Goal: Find specific page/section: Find specific page/section

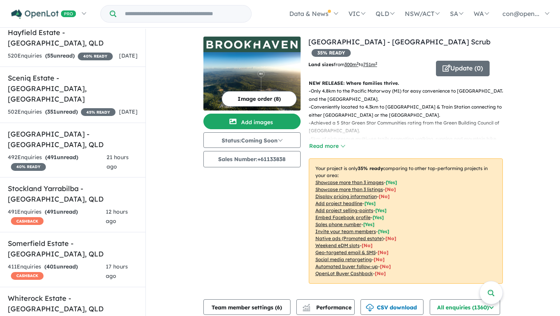
scroll to position [787, 0]
click at [72, 237] on h5 "Somerfield Estate - [GEOGRAPHIC_DATA] , [GEOGRAPHIC_DATA]" at bounding box center [73, 247] width 130 height 21
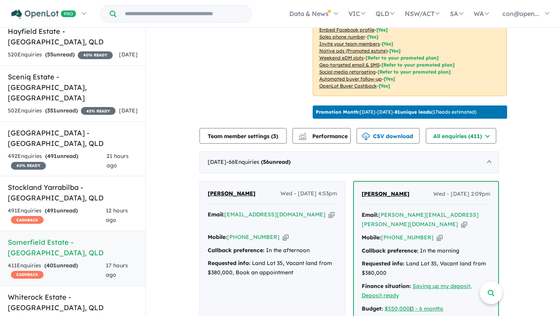
scroll to position [196, 0]
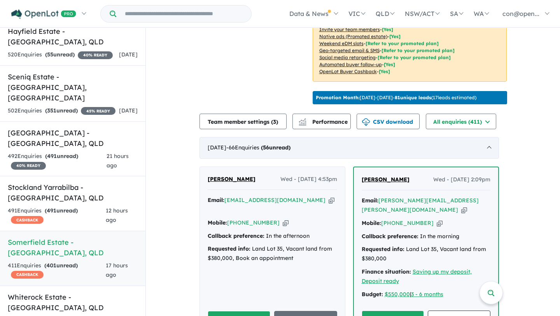
click at [263, 146] on span "- 66 Enquir ies ( 56 unread)" at bounding box center [258, 147] width 64 height 7
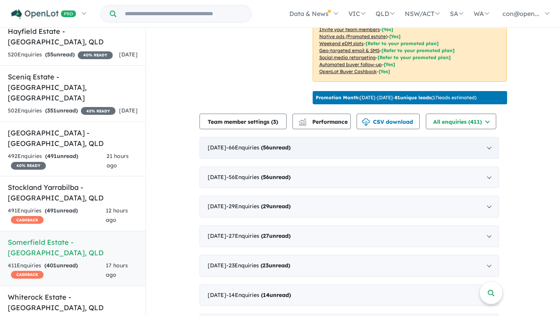
click at [263, 146] on span "- 66 Enquir ies ( 56 unread)" at bounding box center [258, 147] width 64 height 7
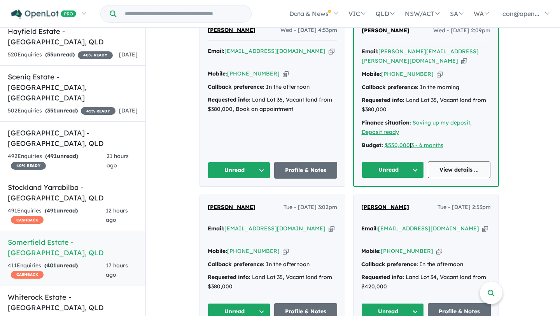
scroll to position [347, 0]
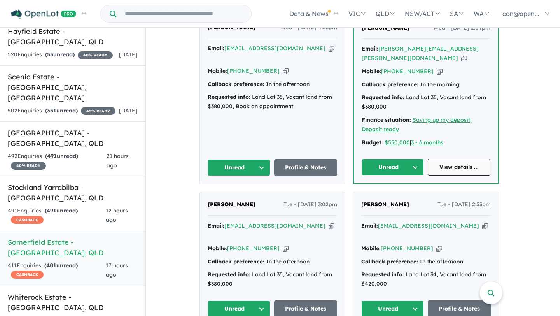
click at [466, 159] on link "View details ..." at bounding box center [458, 167] width 63 height 17
click at [202, 12] on input "Try estate name, suburb, builder or developer" at bounding box center [184, 13] width 132 height 17
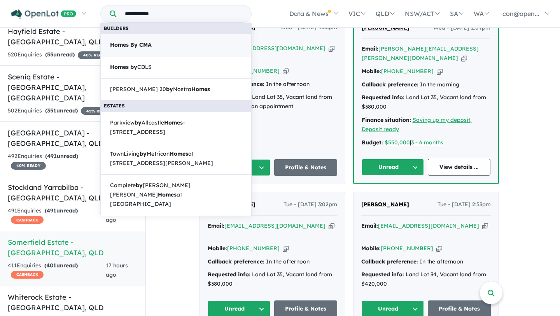
type input "**********"
click at [168, 38] on link "Homes By CMA" at bounding box center [175, 45] width 151 height 23
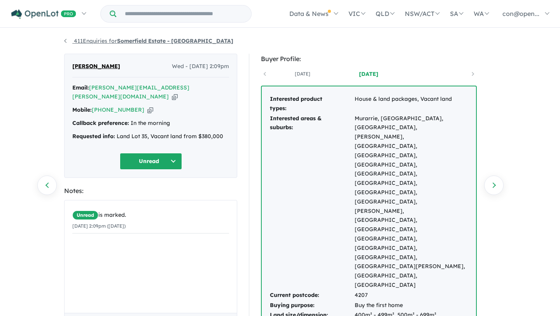
click at [135, 42] on strong "Somerfield Estate - [GEOGRAPHIC_DATA]" at bounding box center [175, 40] width 116 height 7
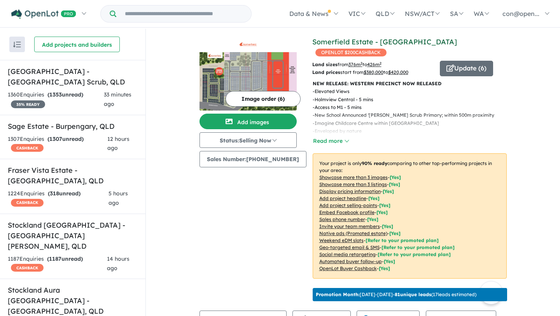
click at [355, 40] on link "Somerfield Estate - [GEOGRAPHIC_DATA]" at bounding box center [384, 41] width 145 height 9
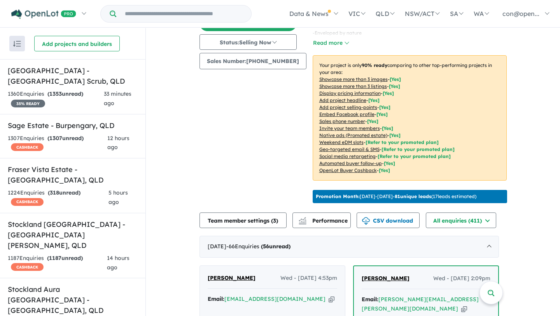
scroll to position [98, 0]
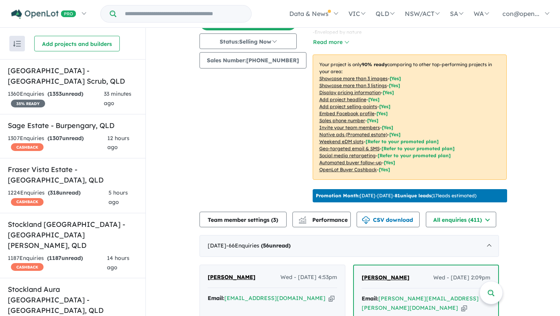
click at [195, 14] on input "Try estate name, suburb, builder or developer" at bounding box center [184, 13] width 132 height 17
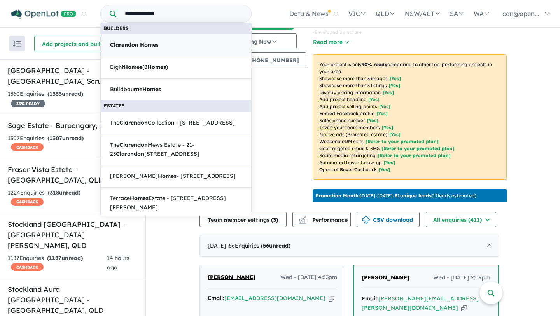
type input "**********"
click at [161, 41] on link "Clarendon Homes" at bounding box center [175, 45] width 151 height 23
